Goal: Information Seeking & Learning: Find specific fact

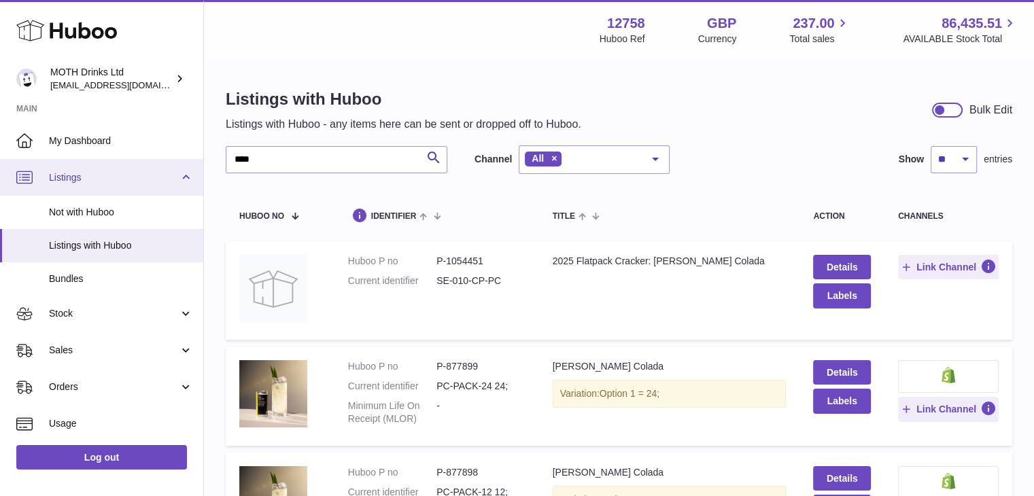
drag, startPoint x: 280, startPoint y: 159, endPoint x: 179, endPoint y: 160, distance: 100.6
click at [182, 159] on div "Huboo MOTH Drinks Ltd internalAdmin-12758@internal.huboo.com Main My Dashboard …" at bounding box center [517, 472] width 1034 height 944
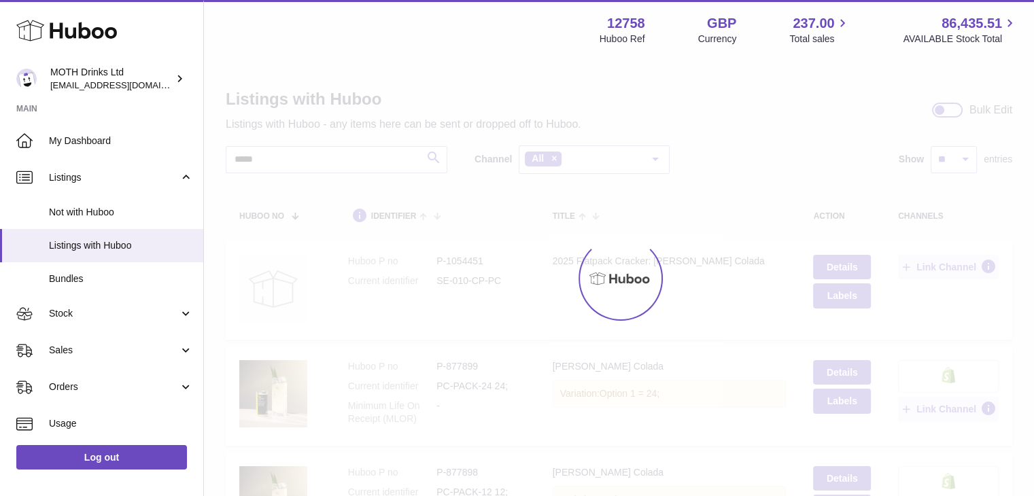
type input "*****"
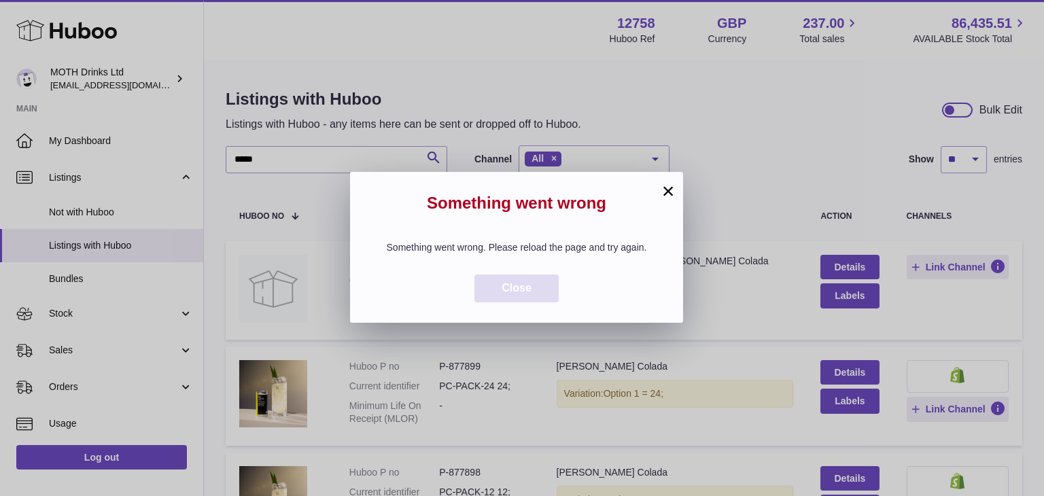
click at [515, 286] on span "Close" at bounding box center [517, 288] width 30 height 12
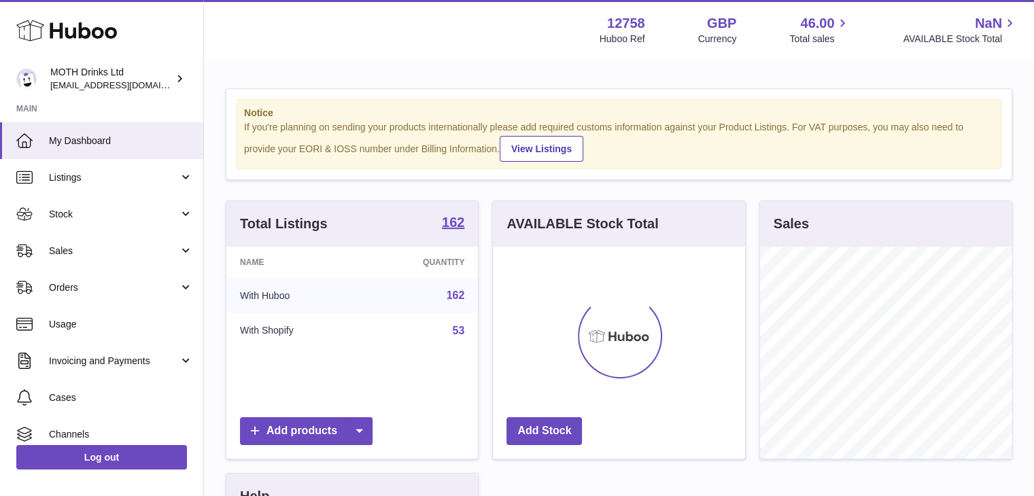
scroll to position [212, 252]
click at [91, 177] on span "Listings" at bounding box center [114, 177] width 130 height 13
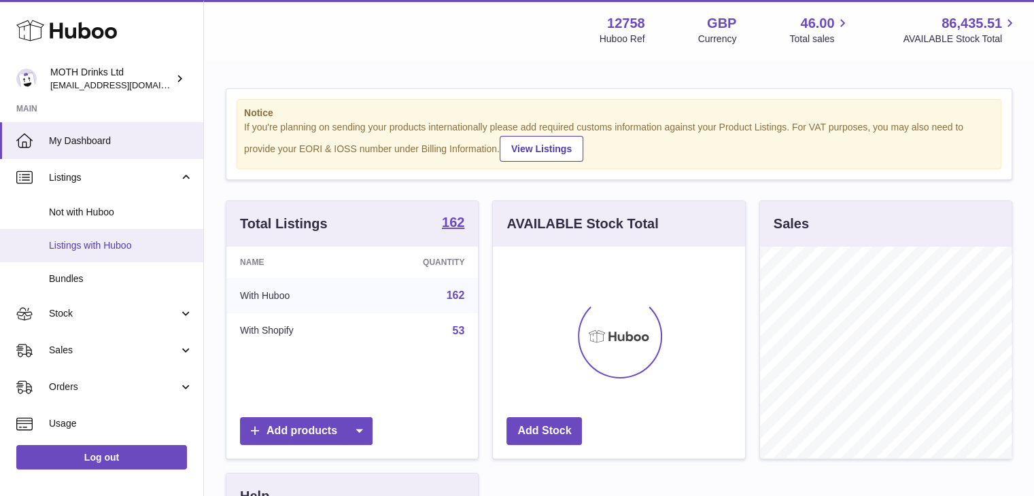
click at [135, 243] on span "Listings with Huboo" at bounding box center [121, 245] width 144 height 13
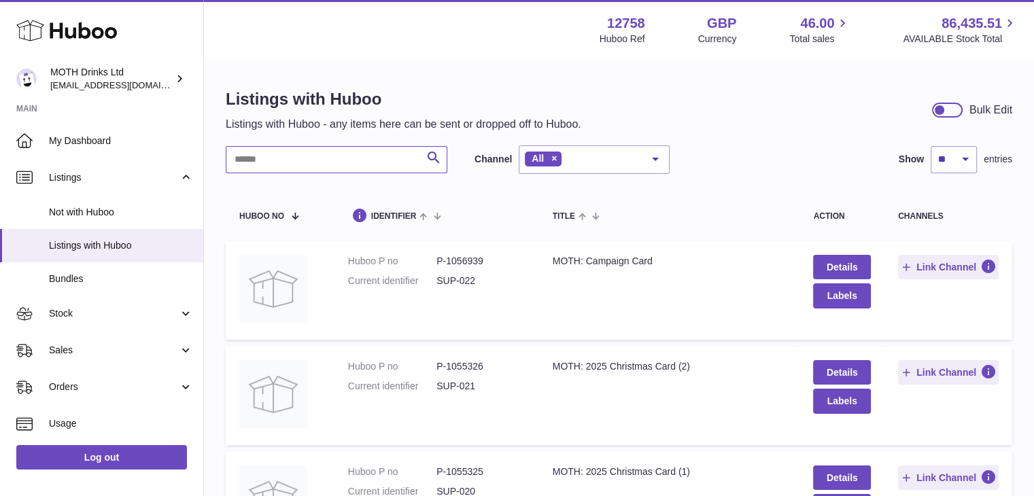
click at [351, 156] on input "text" at bounding box center [337, 159] width 222 height 27
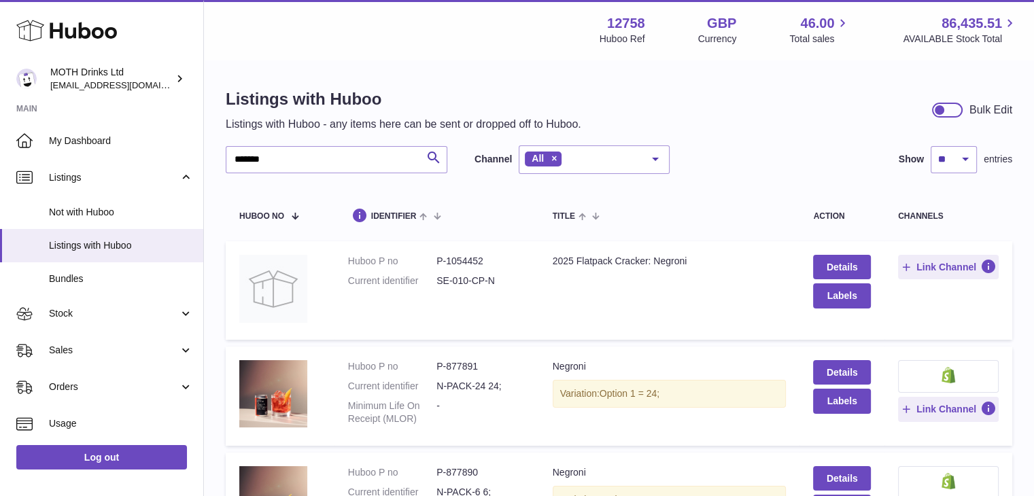
click at [466, 368] on dd "P-877891" at bounding box center [480, 366] width 88 height 13
copy dd "877891"
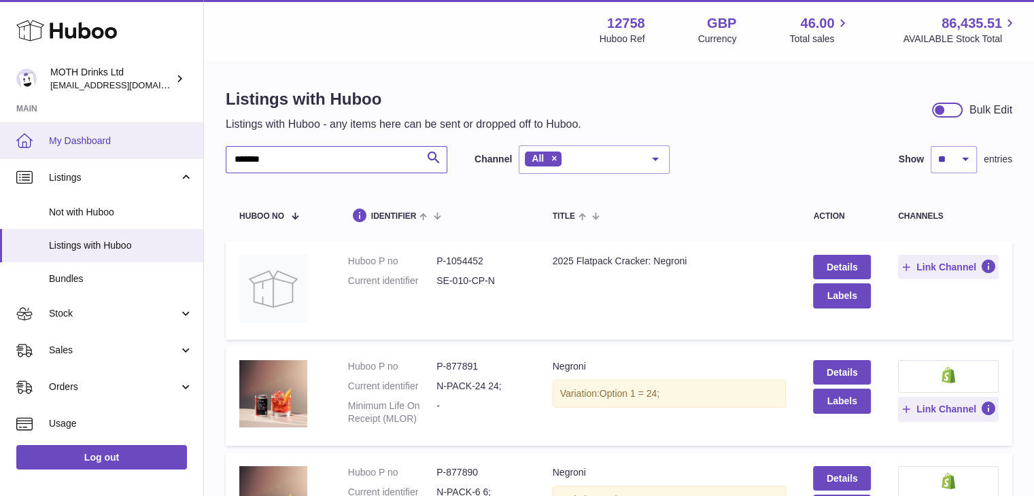
drag, startPoint x: 288, startPoint y: 164, endPoint x: 173, endPoint y: 147, distance: 116.7
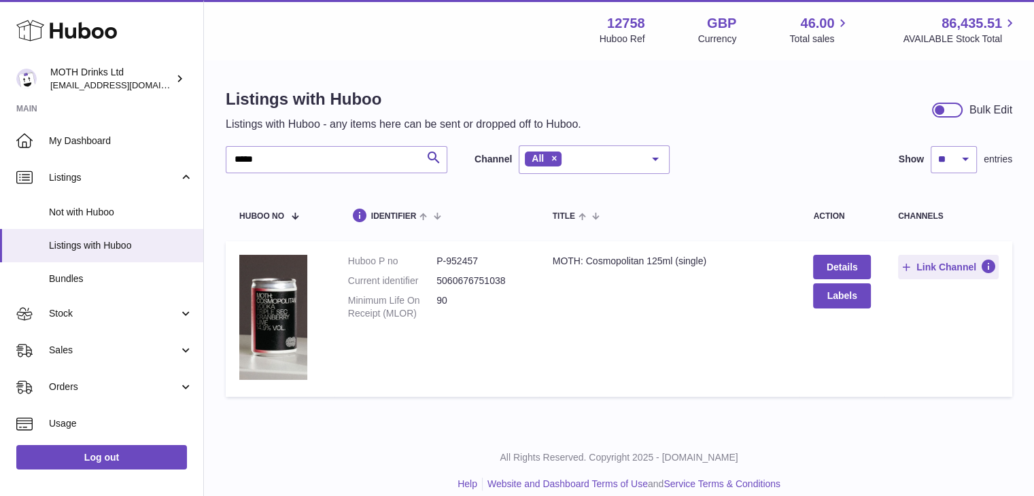
click at [465, 259] on dd "P-952457" at bounding box center [480, 261] width 88 height 13
copy dd "952457"
drag, startPoint x: 269, startPoint y: 165, endPoint x: 210, endPoint y: 165, distance: 59.1
click at [211, 165] on div "Listings with Huboo Listings with Huboo - any items here can be sent or dropped…" at bounding box center [619, 246] width 830 height 370
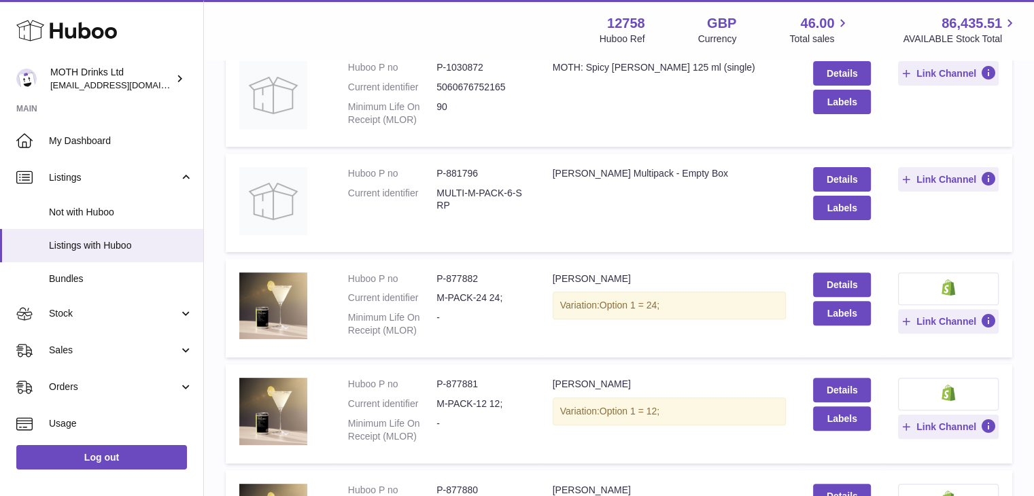
scroll to position [408, 0]
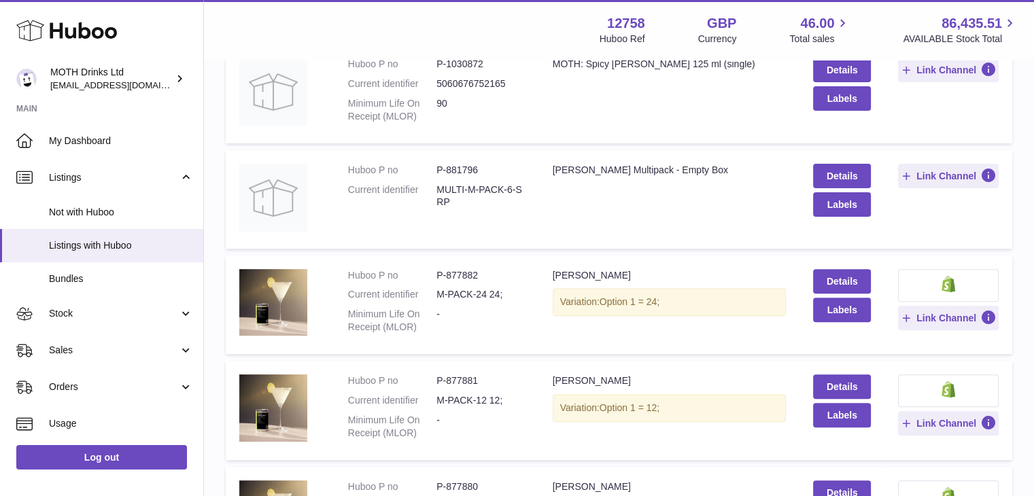
click at [465, 270] on dd "P-877882" at bounding box center [480, 275] width 88 height 13
copy dd "877882"
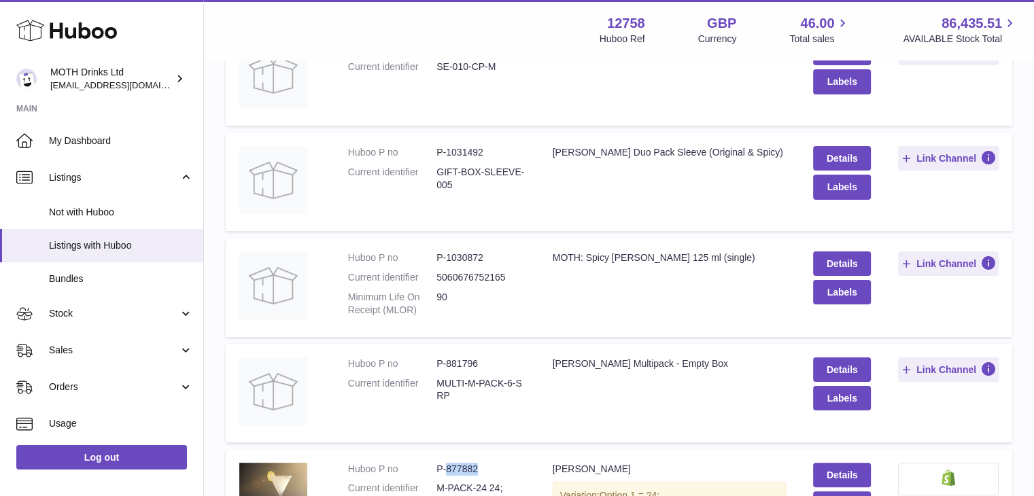
scroll to position [204, 0]
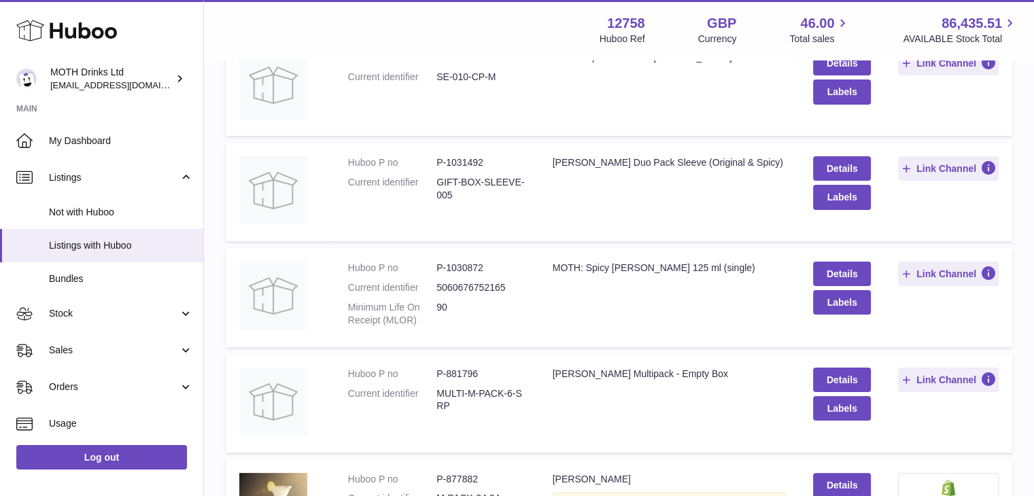
click at [471, 262] on dd "P-1030872" at bounding box center [480, 268] width 88 height 13
copy dd "1030872"
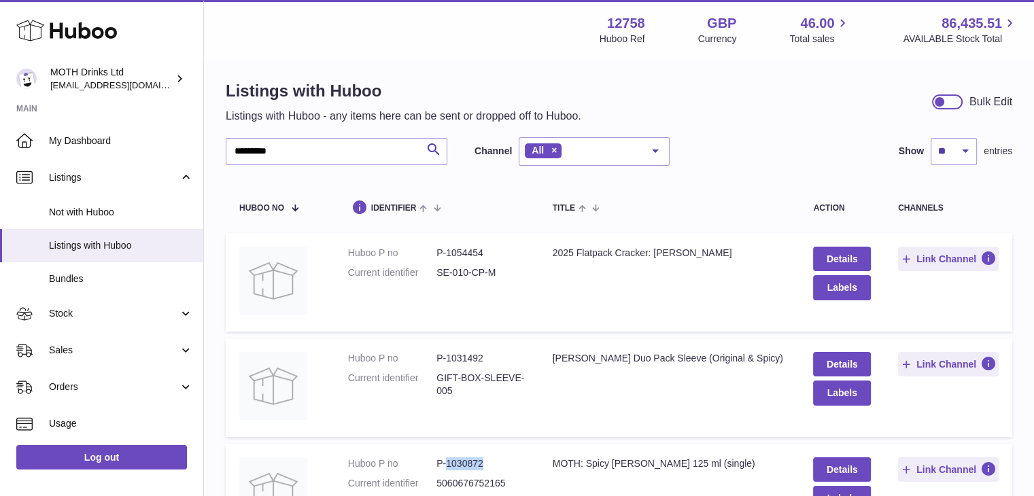
scroll to position [0, 0]
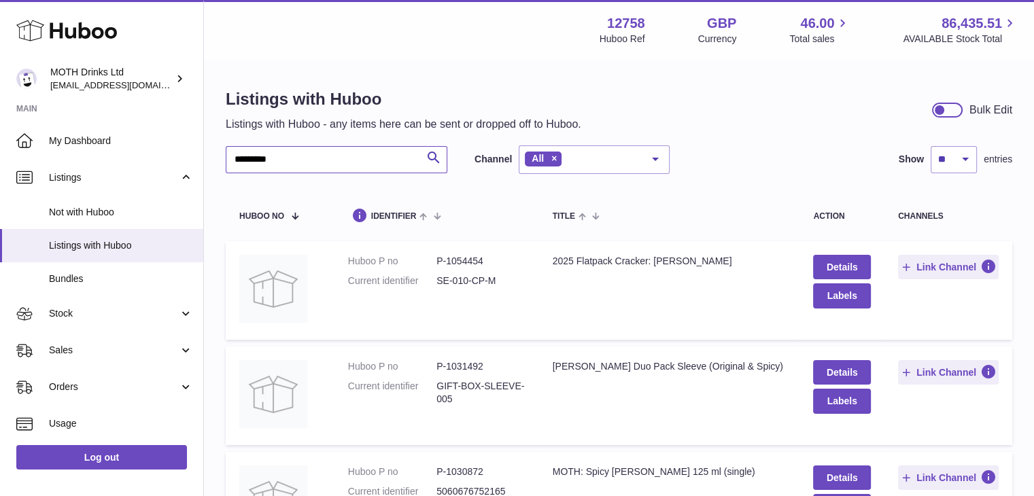
drag, startPoint x: 351, startPoint y: 153, endPoint x: 332, endPoint y: 153, distance: 19.0
click at [332, 153] on input "*********" at bounding box center [337, 159] width 222 height 27
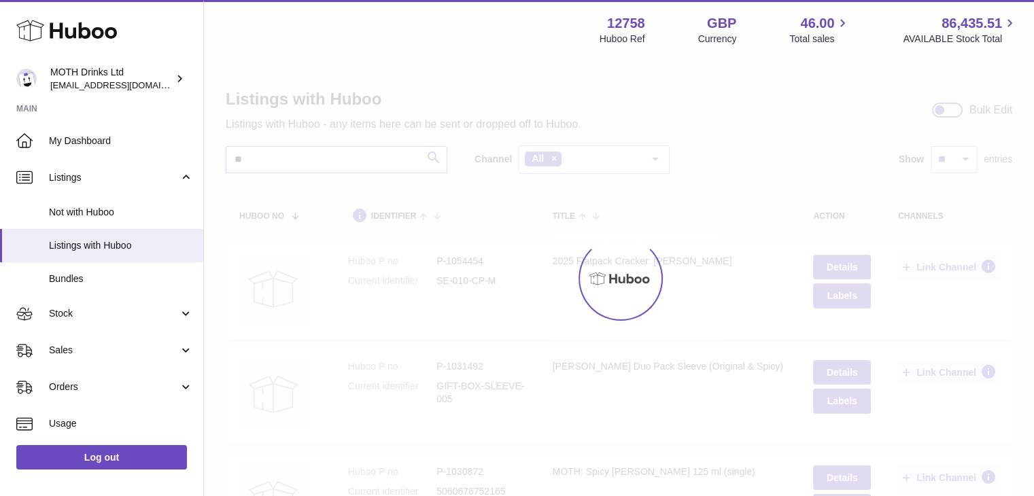
type input "*"
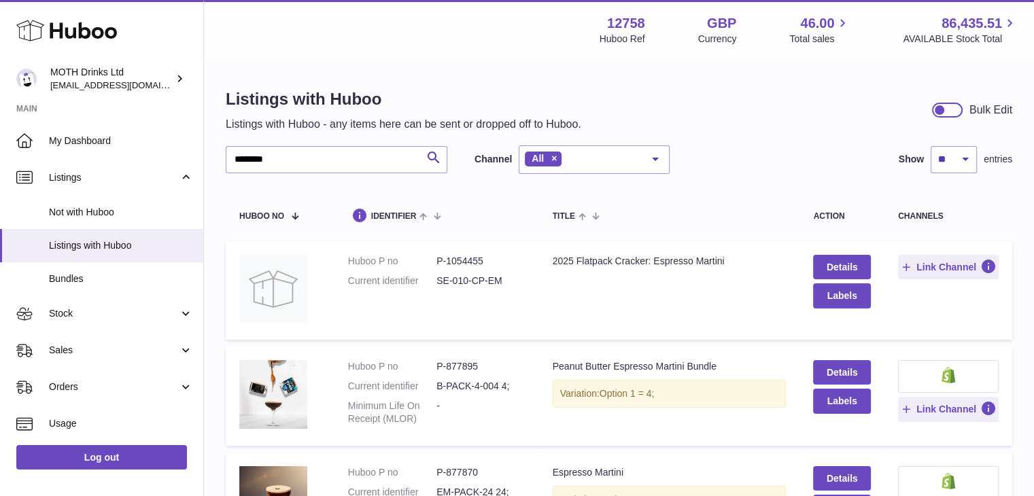
click at [462, 466] on dd "P-877870" at bounding box center [480, 472] width 88 height 13
copy dd "877870"
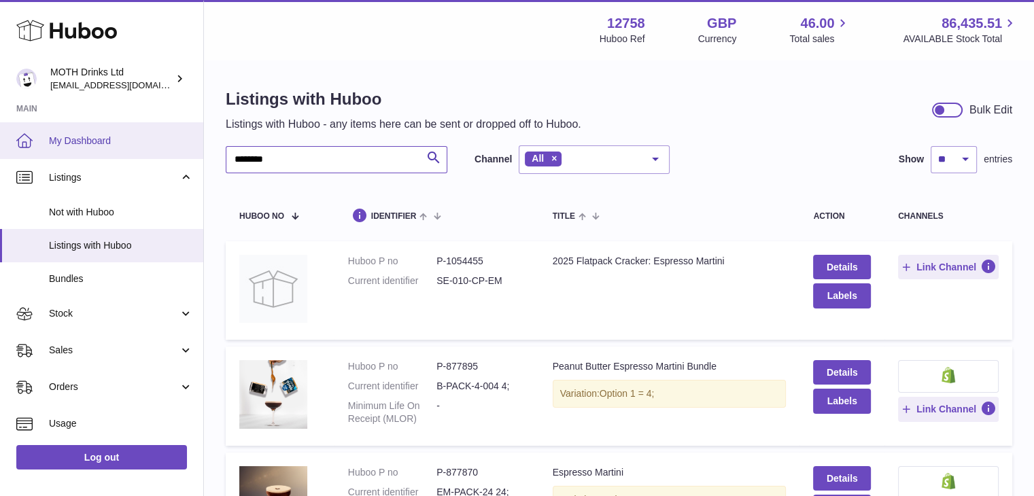
drag, startPoint x: 288, startPoint y: 152, endPoint x: 149, endPoint y: 156, distance: 139.4
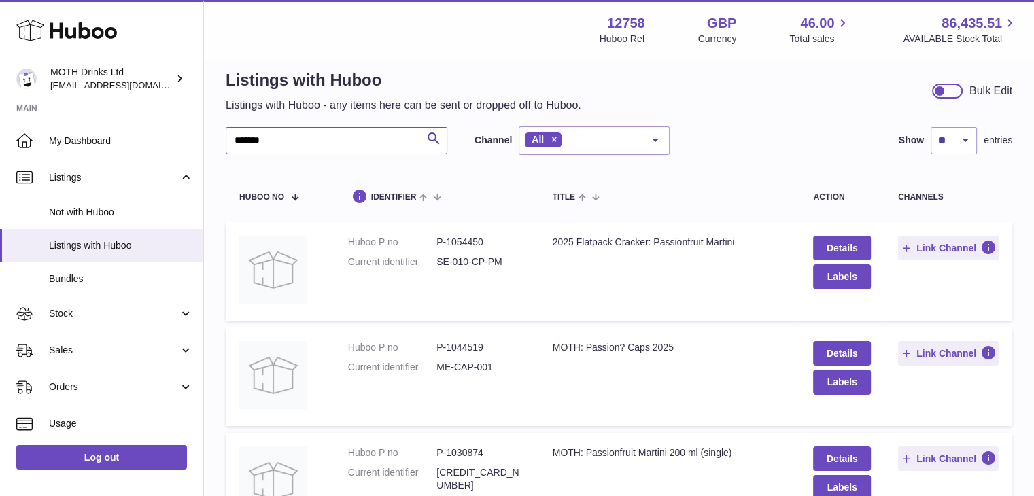
scroll to position [168, 0]
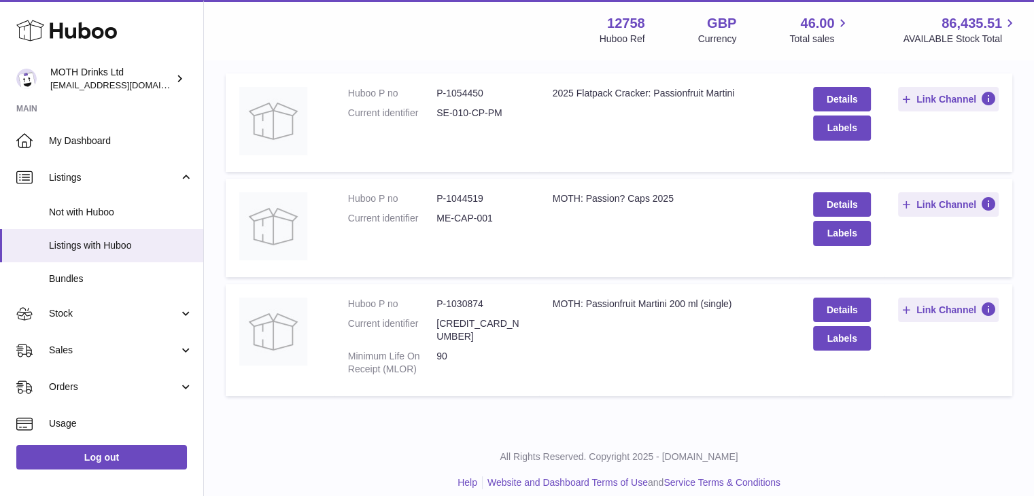
click at [457, 302] on dd "P-1030874" at bounding box center [480, 304] width 88 height 13
copy dd "1030874"
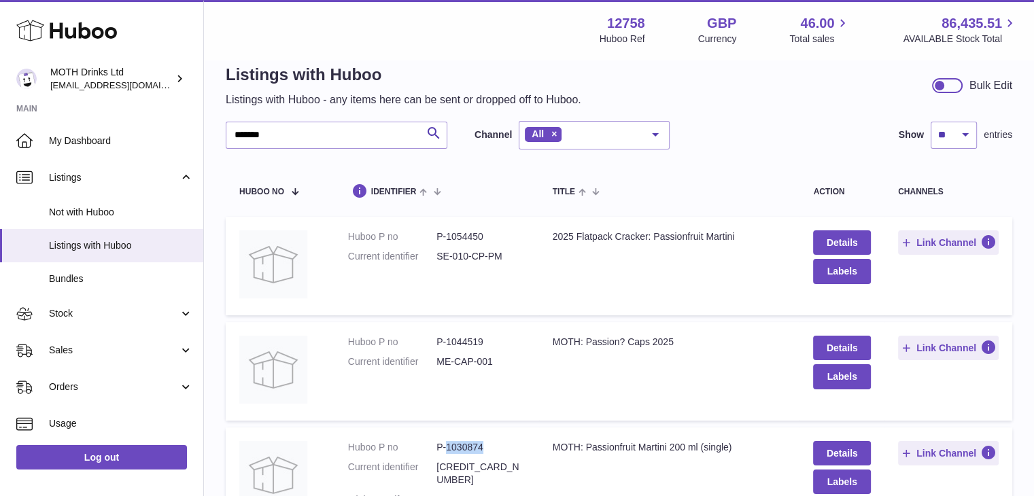
scroll to position [0, 0]
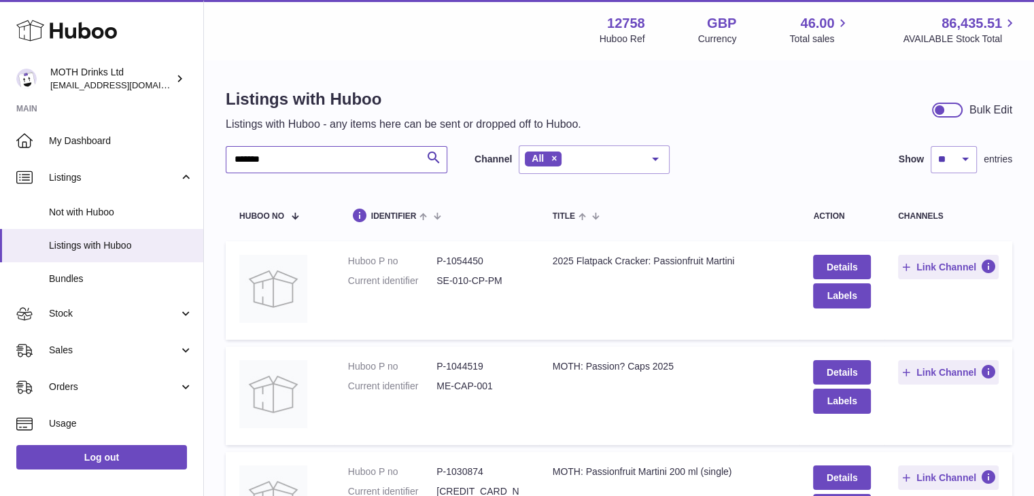
drag, startPoint x: 245, startPoint y: 151, endPoint x: 218, endPoint y: 139, distance: 29.5
click at [196, 151] on div "Huboo MOTH Drinks Ltd [EMAIL_ADDRESS][DOMAIN_NAME] Main My Dashboard Listings N…" at bounding box center [517, 339] width 1034 height 678
type input "*"
type input "********"
click at [475, 400] on td "Huboo P no P-1054446 Current identifier SE-009-CP-CF" at bounding box center [436, 396] width 205 height 99
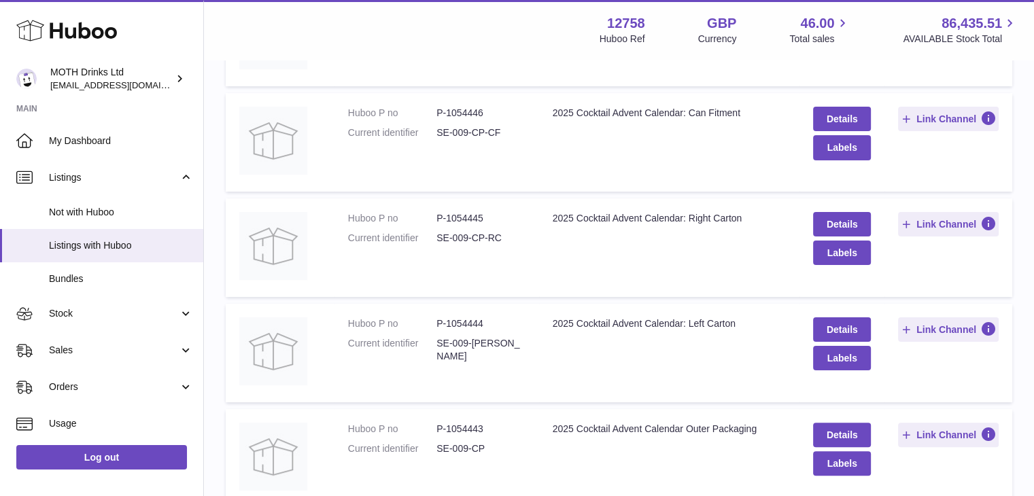
scroll to position [251, 0]
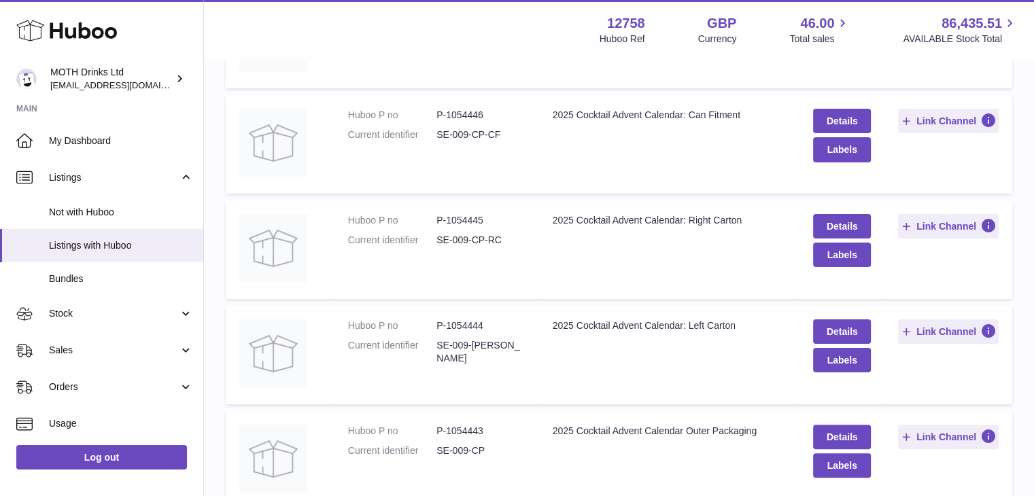
click at [449, 109] on dd "P-1054446" at bounding box center [480, 115] width 88 height 13
drag, startPoint x: 448, startPoint y: 109, endPoint x: 489, endPoint y: 111, distance: 41.5
click at [489, 111] on dd "P-1054446" at bounding box center [480, 115] width 88 height 13
copy dd "1054446"
drag, startPoint x: 447, startPoint y: 218, endPoint x: 501, endPoint y: 217, distance: 53.7
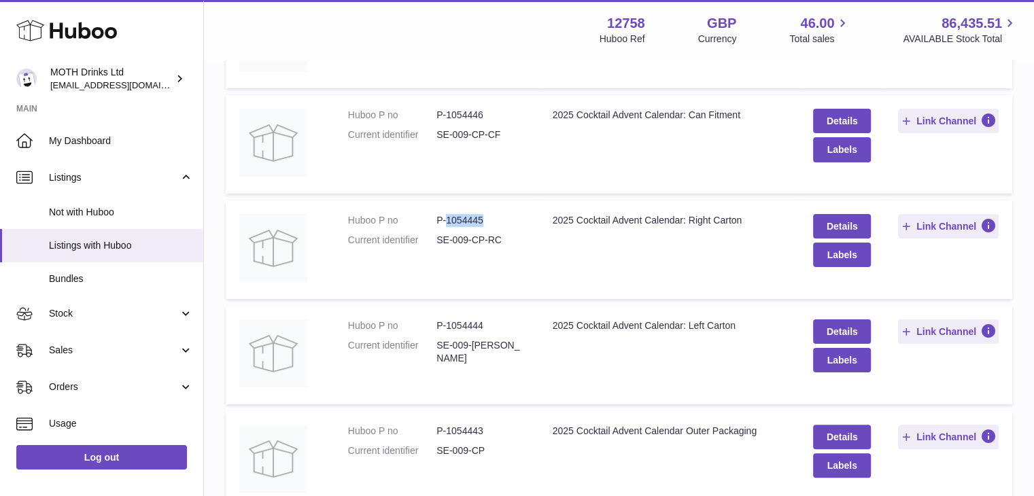
click at [501, 217] on dd "P-1054445" at bounding box center [480, 220] width 88 height 13
copy dd "1054445"
drag, startPoint x: 448, startPoint y: 321, endPoint x: 487, endPoint y: 325, distance: 38.9
click at [487, 325] on dd "P-1054444" at bounding box center [480, 325] width 88 height 13
copy dd "1054444"
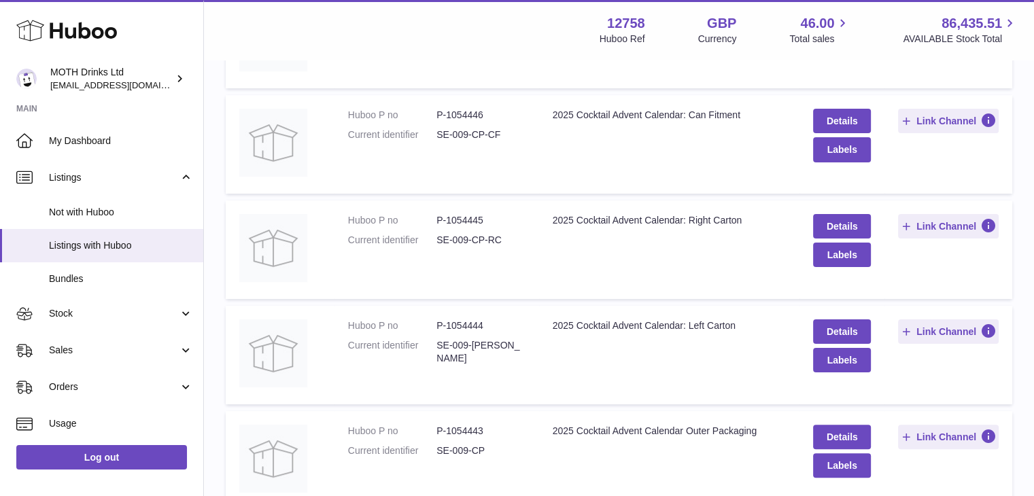
click at [605, 429] on div "2025 Cocktail Advent Calendar Outer Packaging" at bounding box center [670, 431] width 234 height 13
drag, startPoint x: 446, startPoint y: 430, endPoint x: 484, endPoint y: 427, distance: 38.1
click at [484, 427] on dd "P-1054443" at bounding box center [480, 431] width 88 height 13
copy dd "1054443"
drag, startPoint x: 448, startPoint y: 112, endPoint x: 503, endPoint y: 112, distance: 55.0
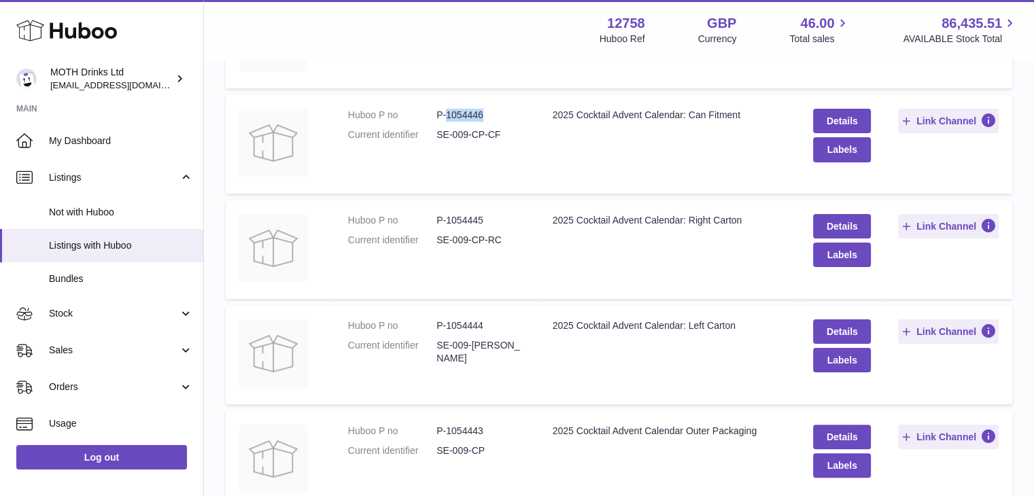
click at [503, 112] on dd "P-1054446" at bounding box center [480, 115] width 88 height 13
